Goal: Task Accomplishment & Management: Use online tool/utility

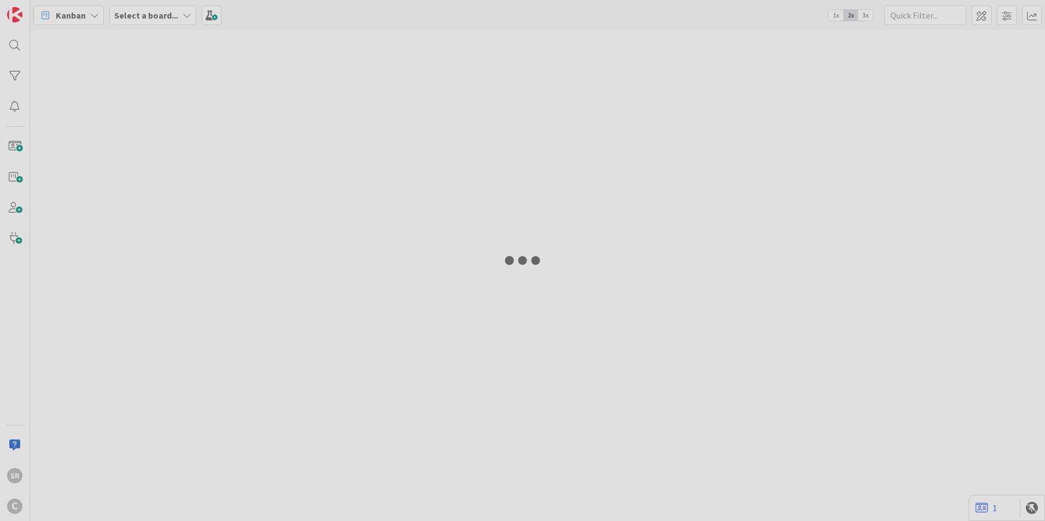
click at [303, 137] on div "SR C Kanban Select a board... 1x 2x 3x 1" at bounding box center [522, 260] width 1045 height 521
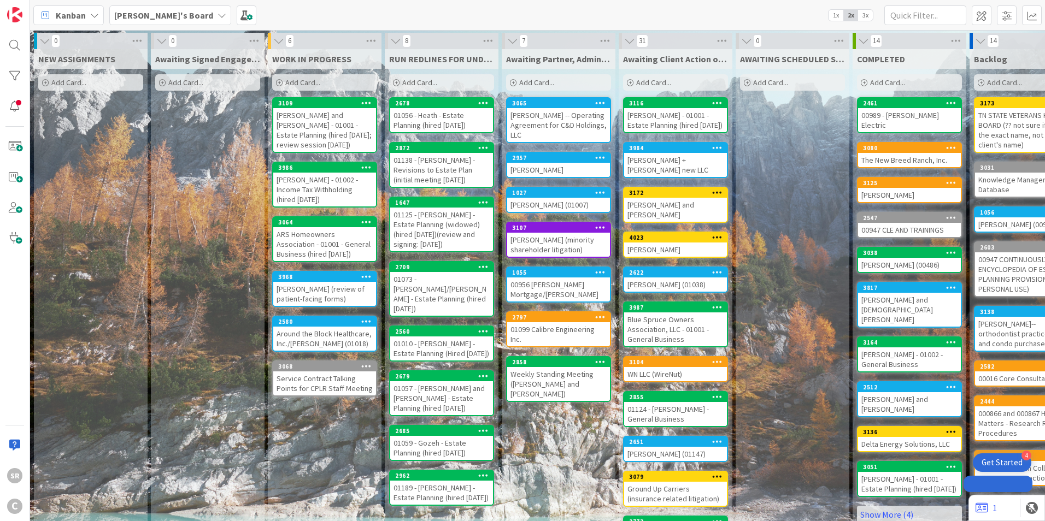
click at [319, 137] on div "[PERSON_NAME] and [PERSON_NAME] - 01001 - Estate Planning (hired [DATE]; review…" at bounding box center [324, 130] width 103 height 44
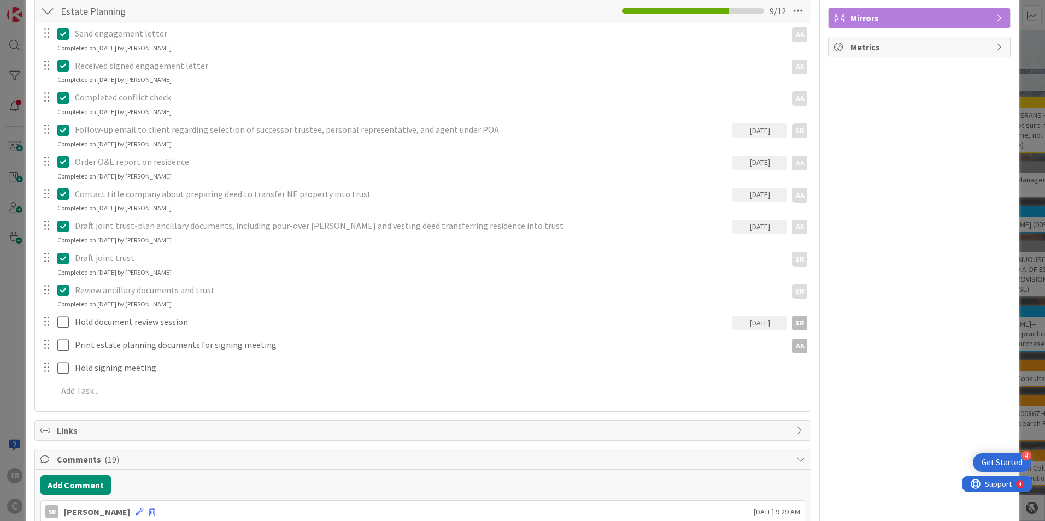
scroll to position [217, 0]
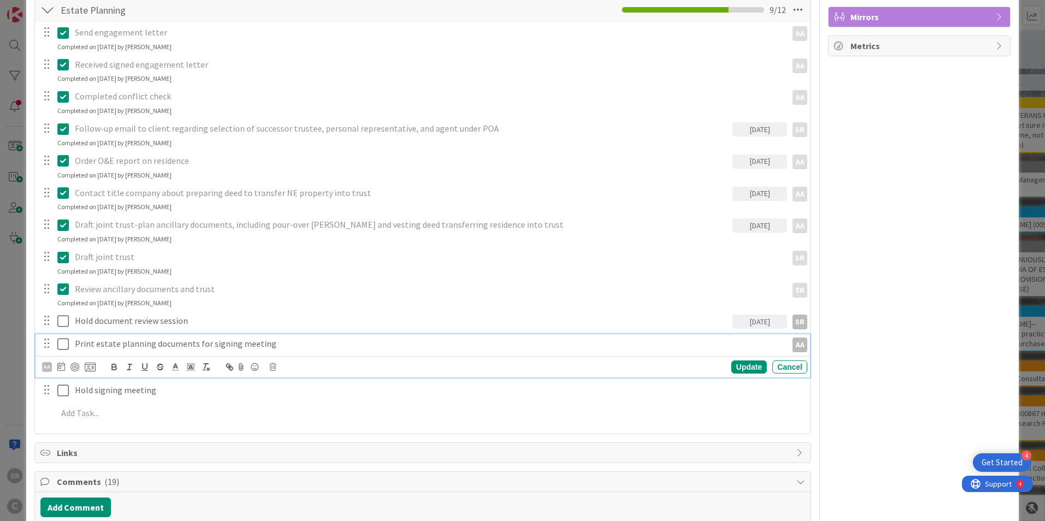
click at [65, 342] on icon at bounding box center [65, 344] width 16 height 13
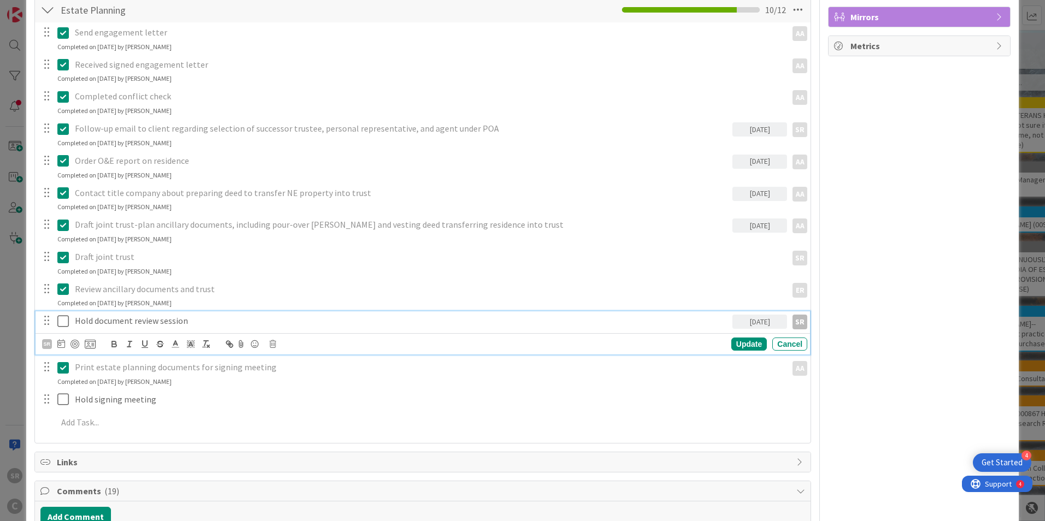
click at [61, 322] on icon at bounding box center [65, 321] width 16 height 13
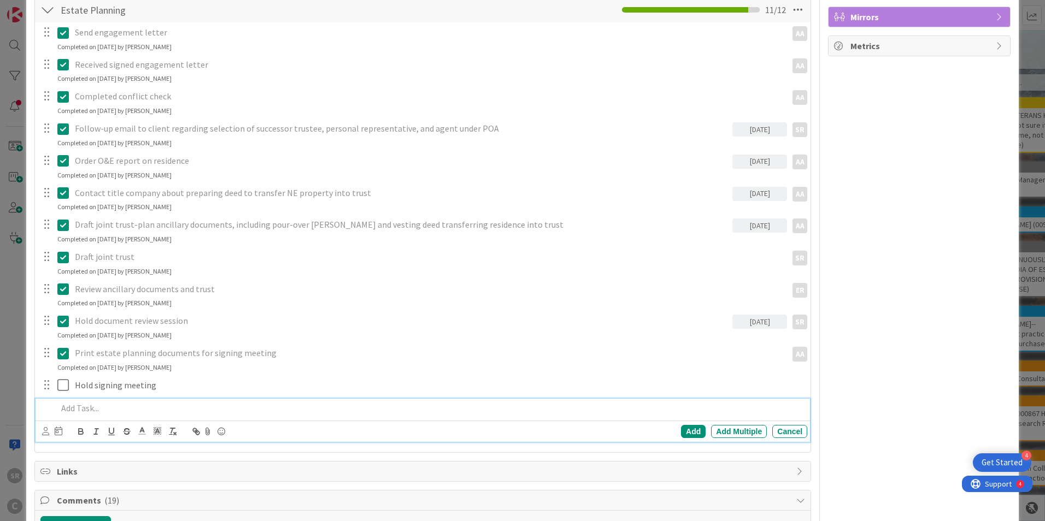
click at [85, 409] on p at bounding box center [430, 408] width 746 height 13
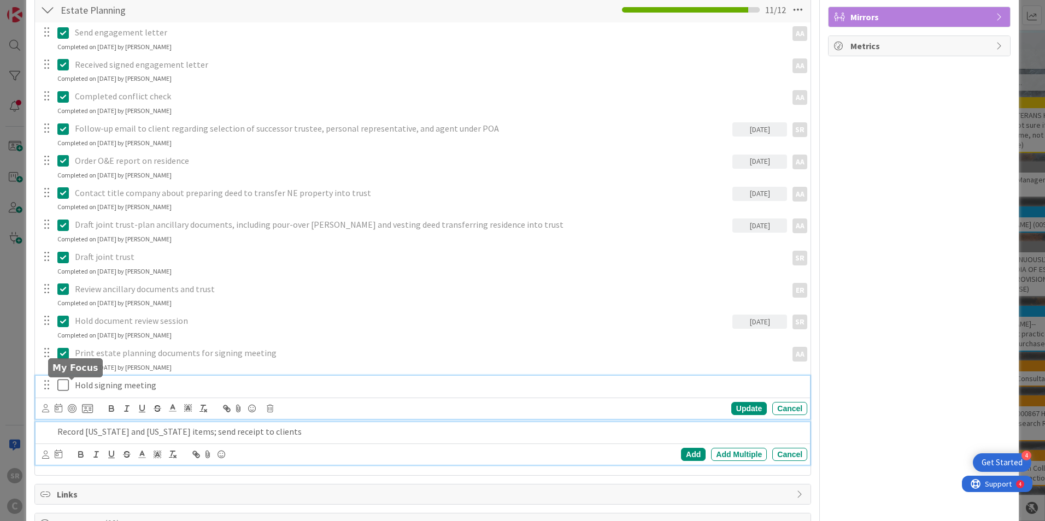
drag, startPoint x: 68, startPoint y: 385, endPoint x: 112, endPoint y: 390, distance: 43.9
click at [67, 385] on div "Hold signing meeting Update Cancel" at bounding box center [423, 397] width 775 height 43
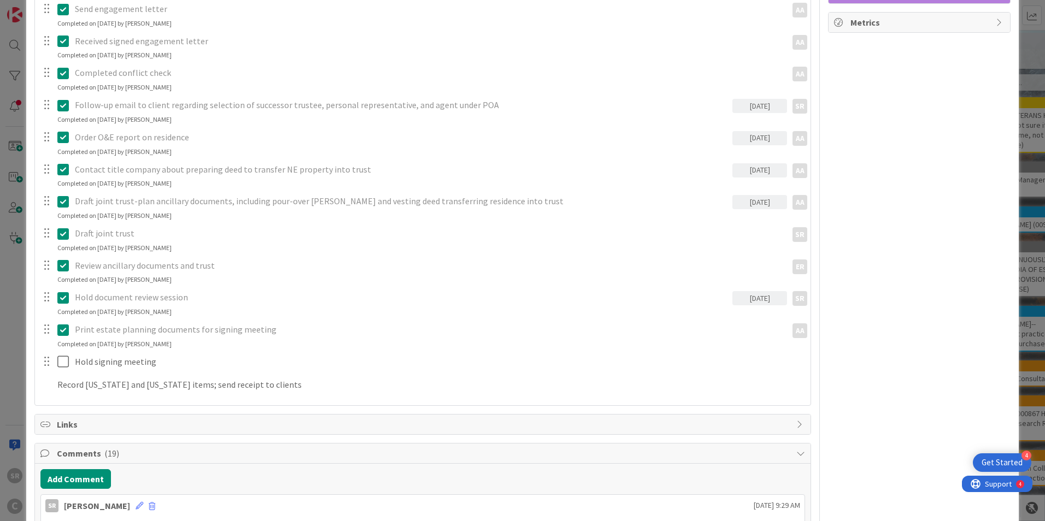
click at [748, 385] on div "Send engagement letter AA AA Update Cancel Completed on [DATE] by [PERSON_NAME]…" at bounding box center [422, 199] width 765 height 400
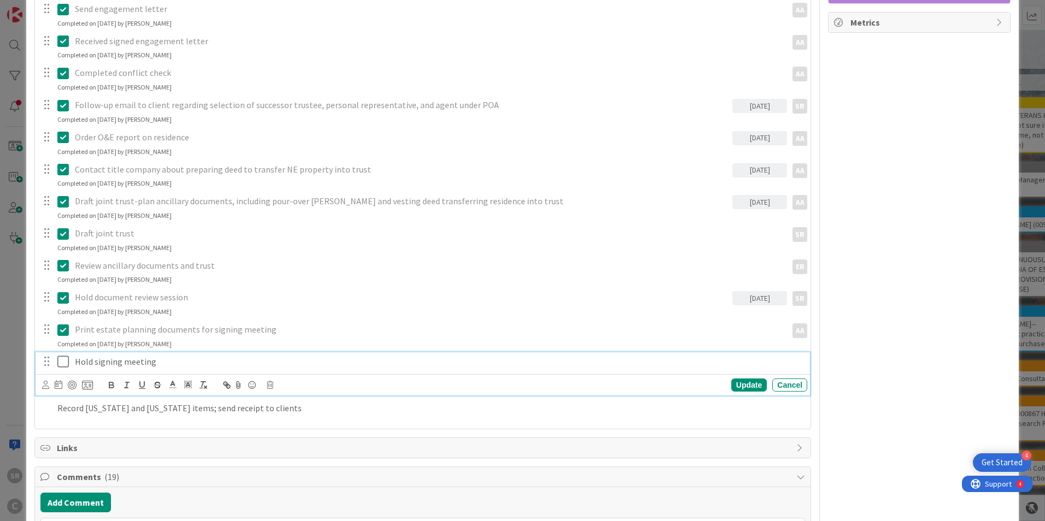
click at [58, 360] on icon at bounding box center [65, 361] width 16 height 13
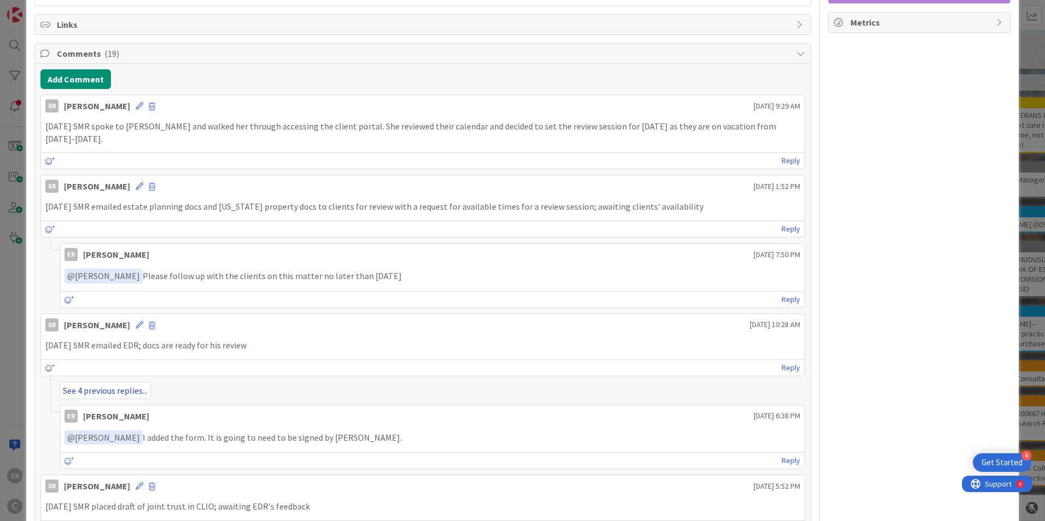
click at [69, 395] on link "See 4 previous replies..." at bounding box center [105, 390] width 91 height 17
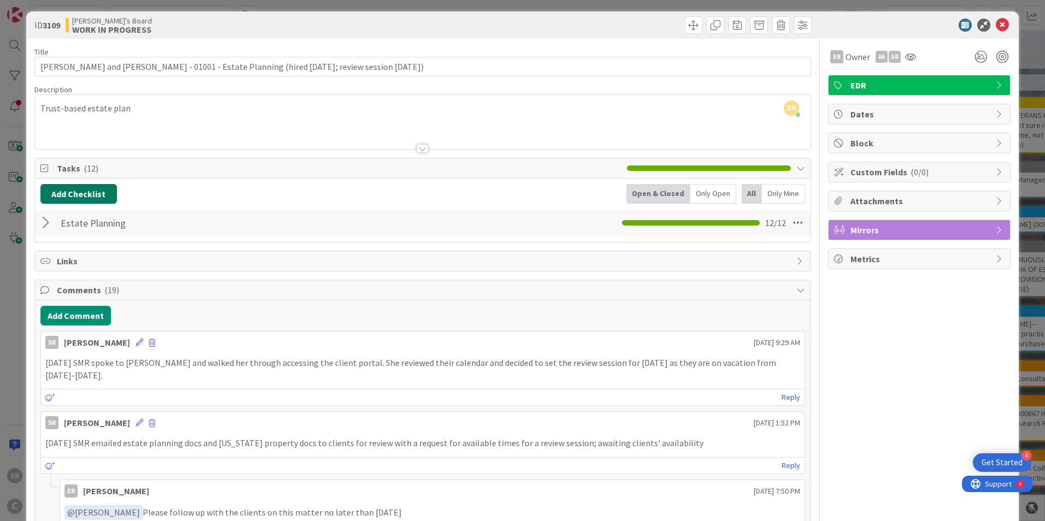
scroll to position [0, 0]
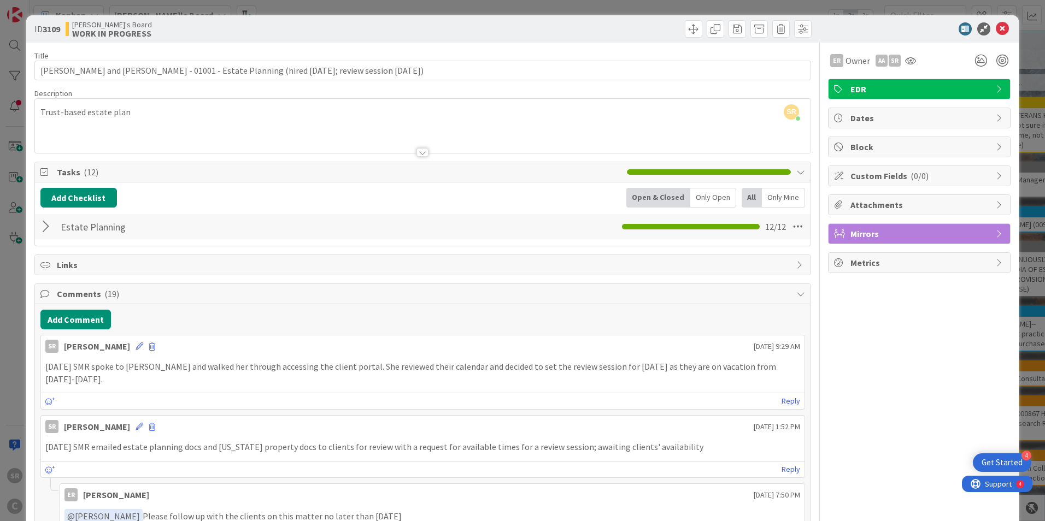
click at [44, 224] on div at bounding box center [47, 227] width 14 height 20
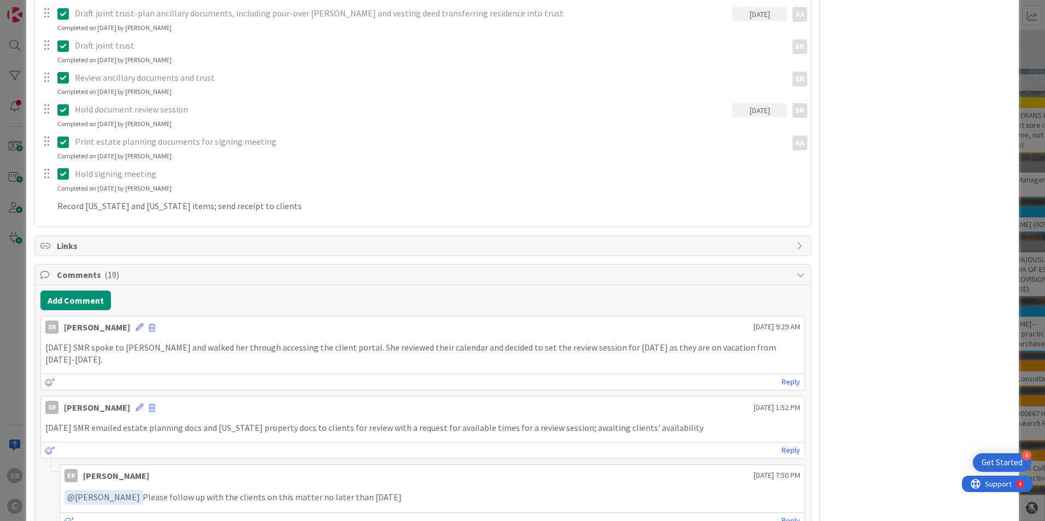
scroll to position [430, 0]
click at [71, 193] on div "Send engagement letter AA AA Update Cancel Completed on [DATE] by [PERSON_NAME]…" at bounding box center [422, 13] width 765 height 409
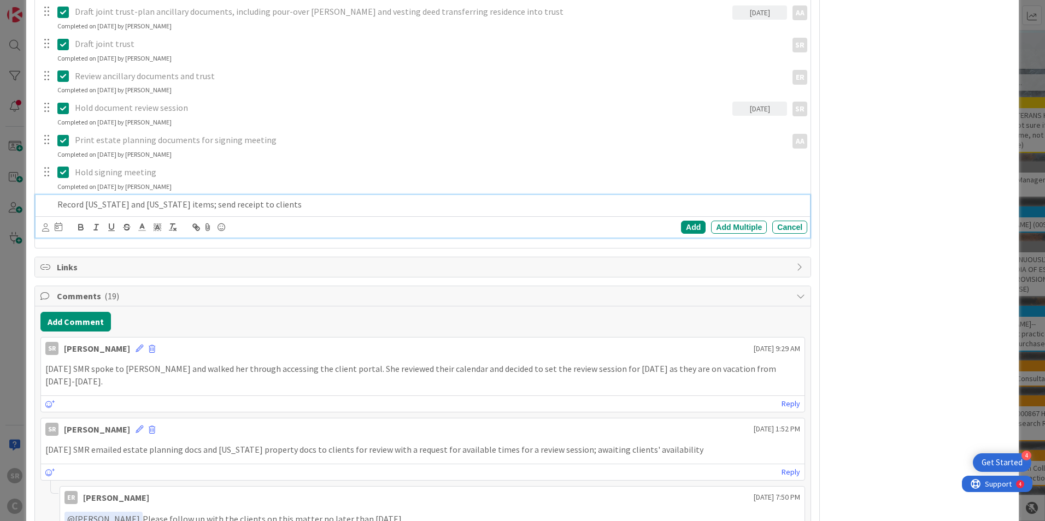
click at [69, 206] on p "Record [US_STATE] and [US_STATE] items; send receipt to clients" at bounding box center [430, 204] width 746 height 13
click at [684, 230] on div "Add" at bounding box center [693, 227] width 25 height 13
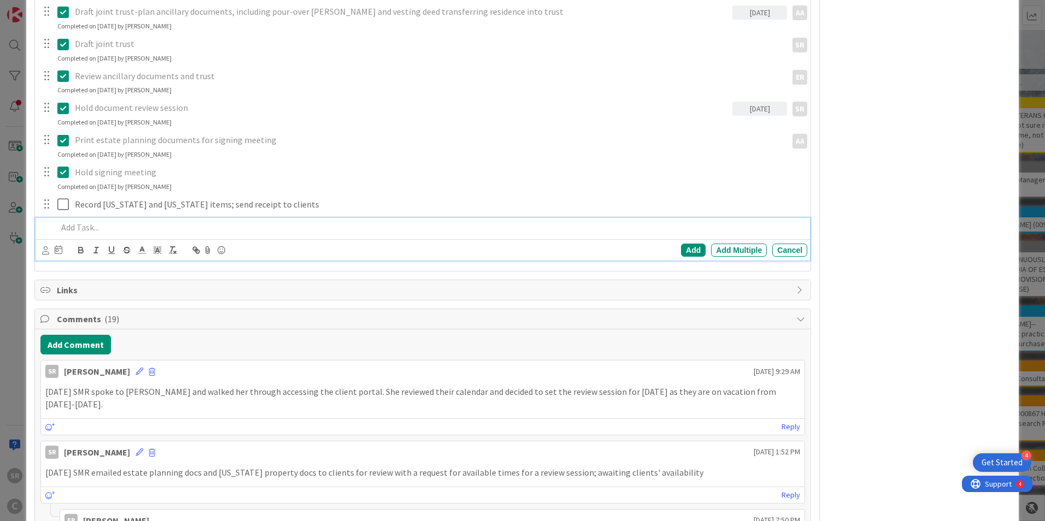
click at [70, 230] on p at bounding box center [430, 227] width 746 height 13
click at [689, 252] on div "Add" at bounding box center [693, 250] width 25 height 13
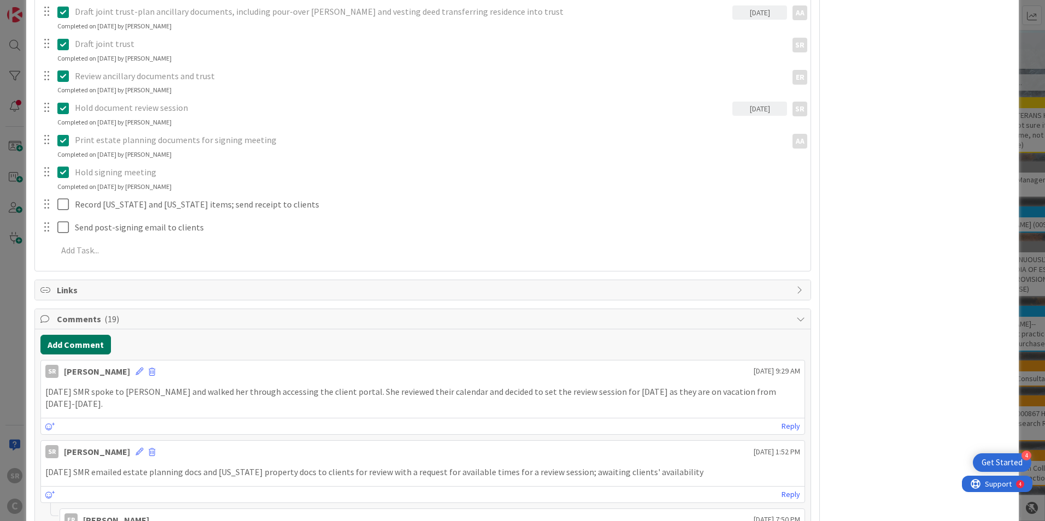
click at [89, 349] on button "Add Comment" at bounding box center [75, 345] width 71 height 20
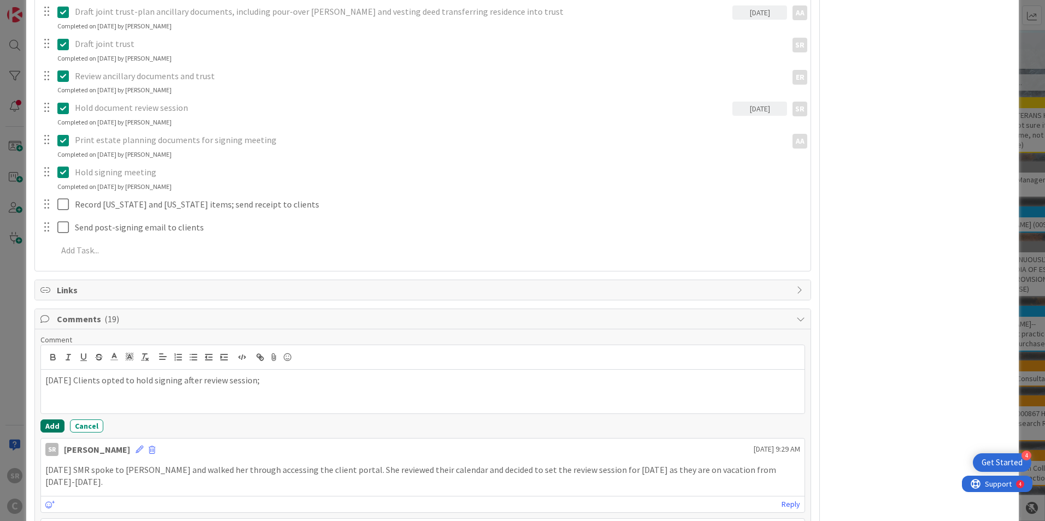
click at [54, 427] on button "Add" at bounding box center [52, 426] width 24 height 13
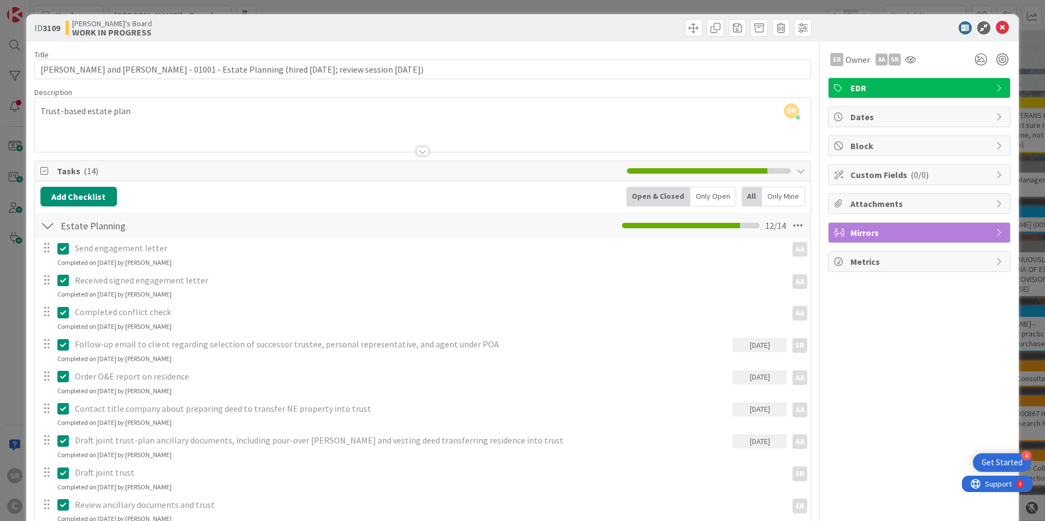
scroll to position [0, 0]
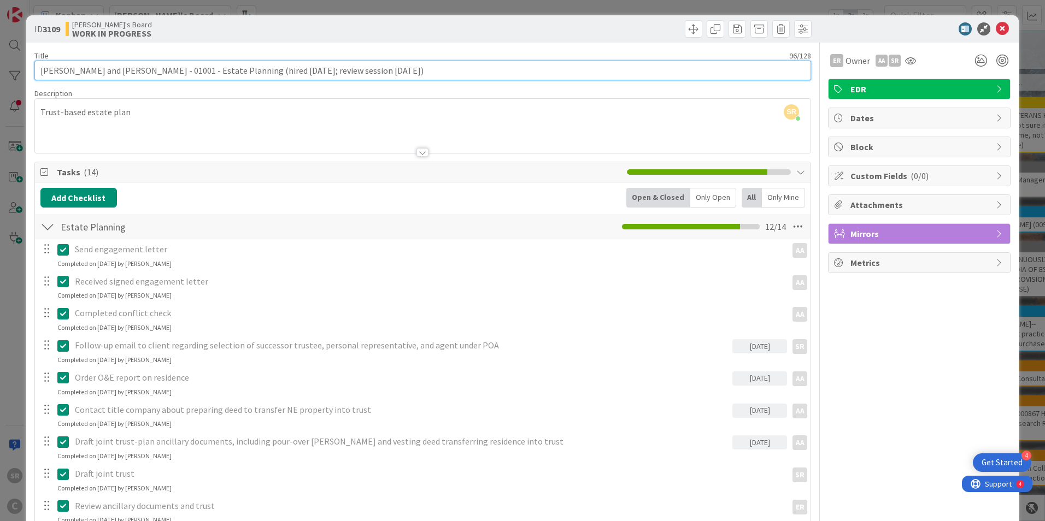
click at [369, 75] on input "[PERSON_NAME] and [PERSON_NAME] - 01001 - Estate Planning (hired [DATE]; review…" at bounding box center [422, 71] width 777 height 20
click at [313, 71] on input "[PERSON_NAME] and [PERSON_NAME] - 01001 - Estate Planning (hired [DATE]; review…" at bounding box center [422, 71] width 777 height 20
type input "[PERSON_NAME] and [PERSON_NAME] - 01001 - Estate Planning (hired [DATE]; review…"
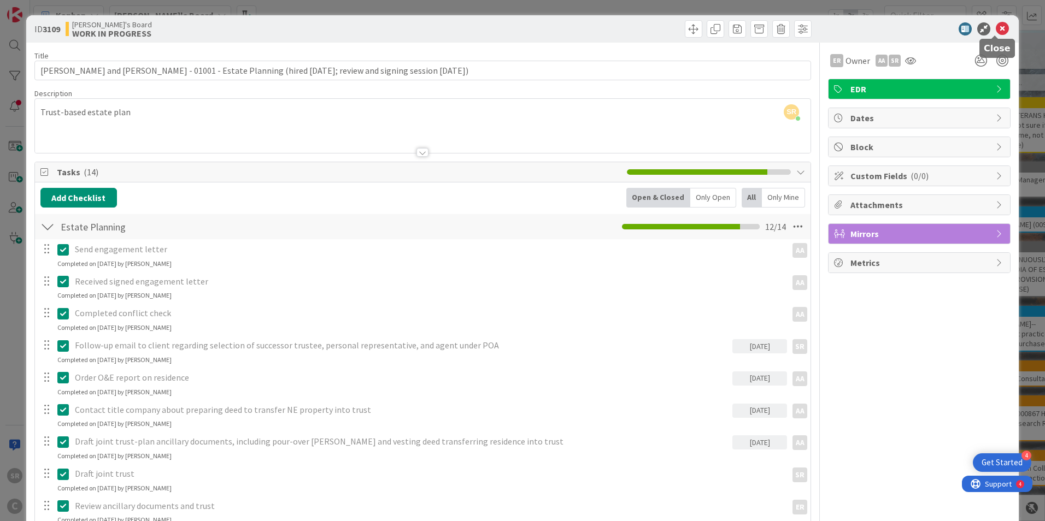
click at [996, 28] on icon at bounding box center [1002, 28] width 13 height 13
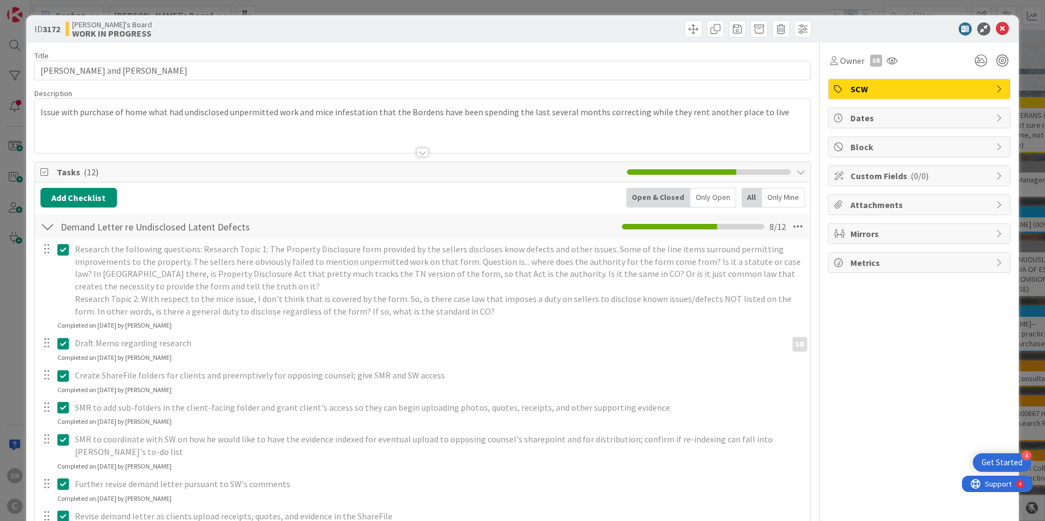
drag, startPoint x: 995, startPoint y: 37, endPoint x: 989, endPoint y: 65, distance: 29.2
click at [994, 36] on div "ID 3172 [PERSON_NAME]'s Board WORK IN PROGRESS" at bounding box center [522, 28] width 993 height 27
click at [997, 32] on icon at bounding box center [1002, 28] width 13 height 13
